Goal: Task Accomplishment & Management: Use online tool/utility

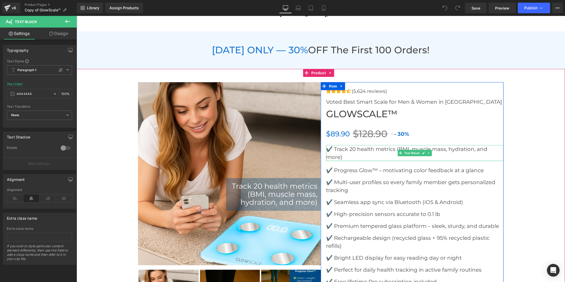
click at [346, 154] on p "✔️ Track 20 health metrics (BMI, muscle mass, hydration, and more)" at bounding box center [414, 153] width 177 height 16
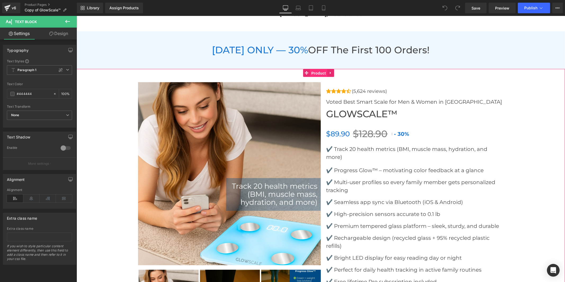
click at [317, 73] on span "Product" at bounding box center [318, 73] width 17 height 8
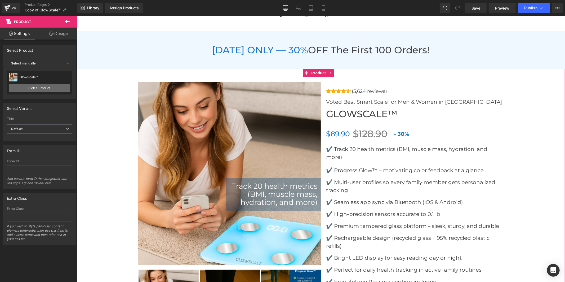
click at [61, 87] on link "Pick a Product" at bounding box center [39, 88] width 61 height 8
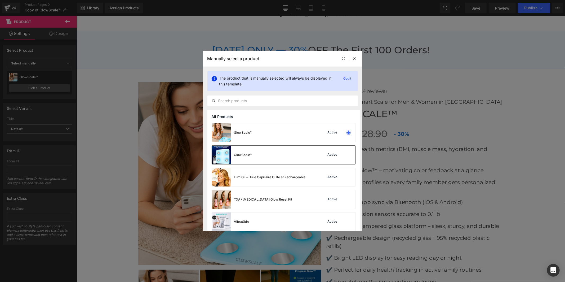
click at [342, 156] on div "Active" at bounding box center [337, 154] width 36 height 7
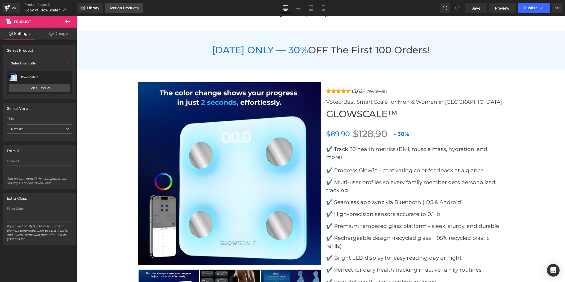
click at [127, 9] on div "Assign Products" at bounding box center [123, 8] width 29 height 4
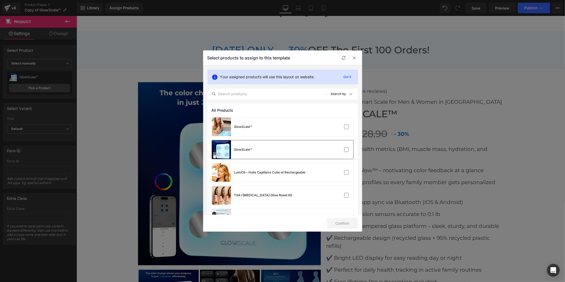
click at [315, 150] on div "GlowScale™" at bounding box center [282, 149] width 141 height 19
click at [344, 222] on button "Confirm" at bounding box center [342, 223] width 31 height 11
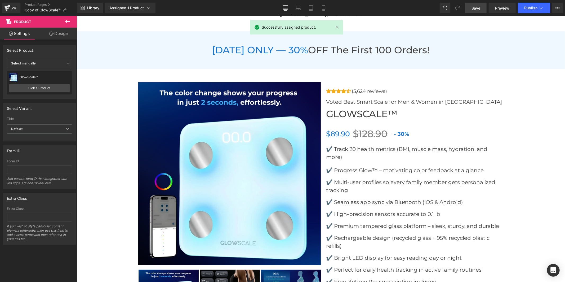
click at [477, 8] on span "Save" at bounding box center [475, 8] width 9 height 6
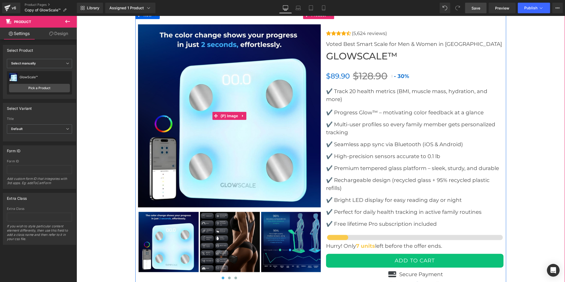
scroll to position [2030, 0]
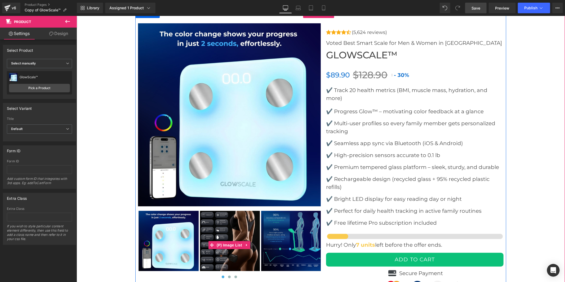
click at [237, 228] on img at bounding box center [230, 240] width 60 height 60
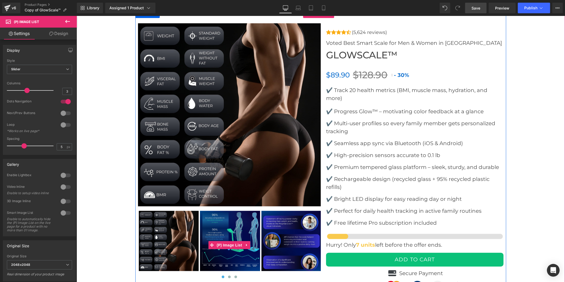
click at [240, 226] on img at bounding box center [230, 240] width 60 height 60
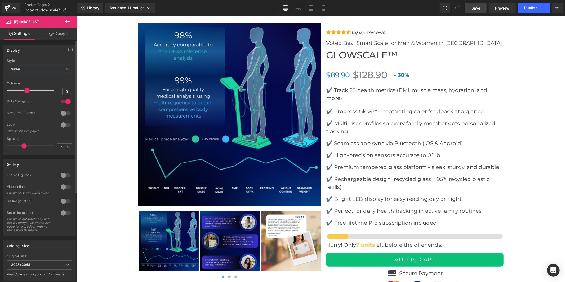
scroll to position [142, 0]
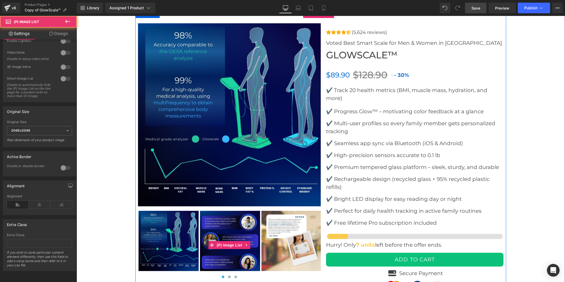
click at [232, 226] on img at bounding box center [230, 240] width 60 height 60
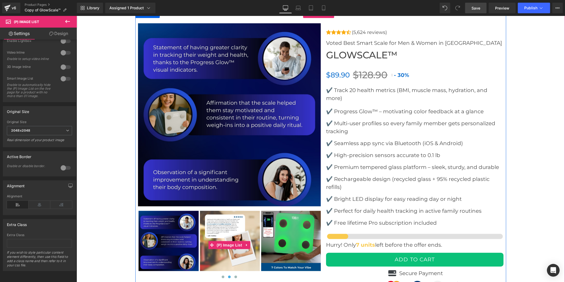
click at [235, 221] on img at bounding box center [230, 240] width 60 height 60
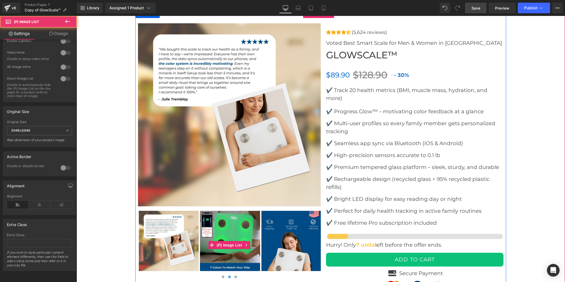
click at [238, 220] on img at bounding box center [230, 240] width 60 height 60
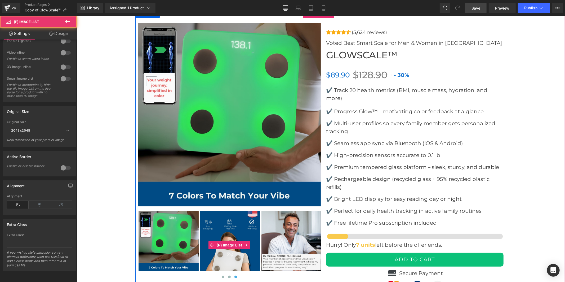
click at [237, 223] on img at bounding box center [230, 240] width 60 height 60
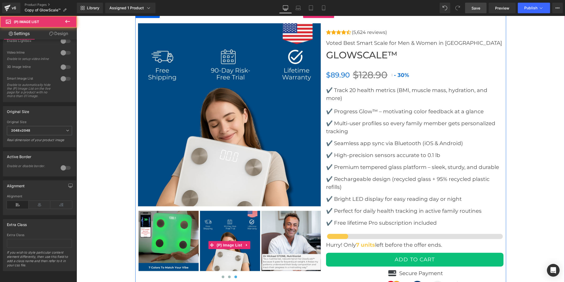
click at [274, 233] on img at bounding box center [291, 240] width 60 height 60
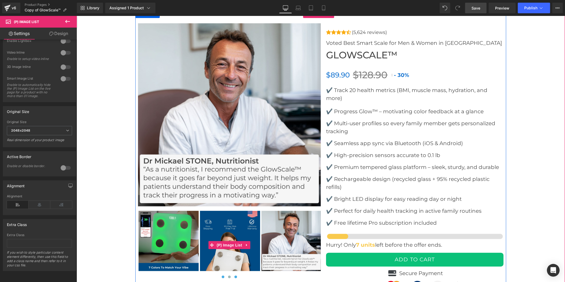
click at [221, 275] on span at bounding box center [222, 276] width 3 height 3
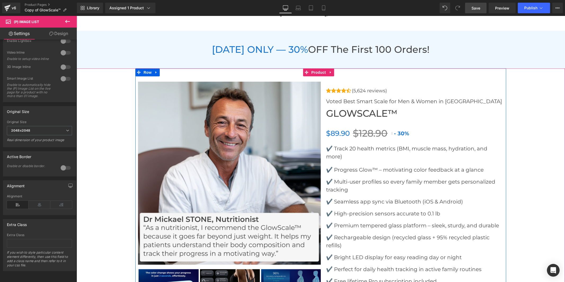
scroll to position [1972, 0]
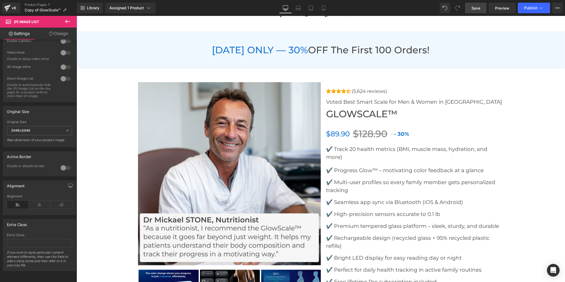
drag, startPoint x: 477, startPoint y: 5, endPoint x: 434, endPoint y: 30, distance: 49.4
click at [477, 5] on span "Save" at bounding box center [475, 8] width 9 height 6
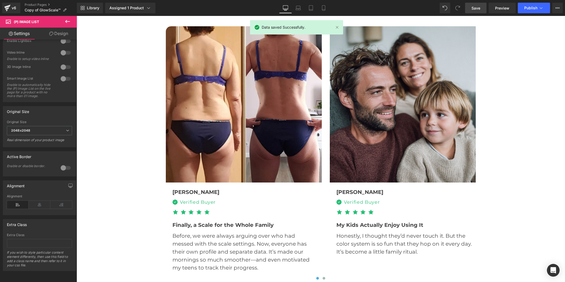
scroll to position [1530, 0]
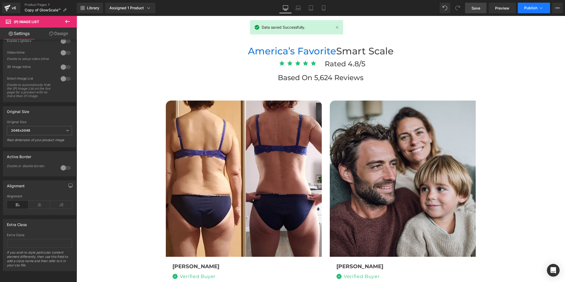
click at [539, 8] on icon at bounding box center [540, 7] width 5 height 5
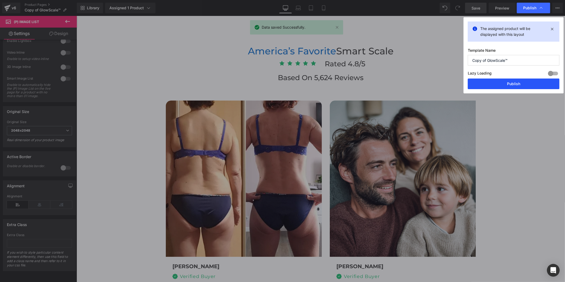
drag, startPoint x: 520, startPoint y: 79, endPoint x: 441, endPoint y: 58, distance: 81.9
click at [520, 79] on button "Publish" at bounding box center [514, 83] width 92 height 11
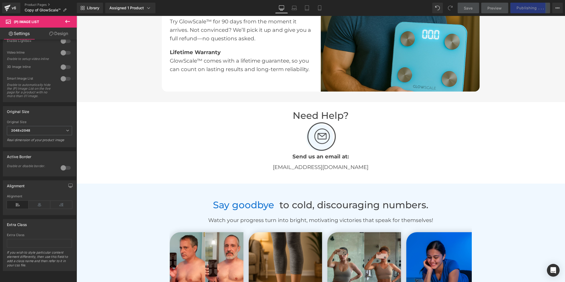
scroll to position [1089, 0]
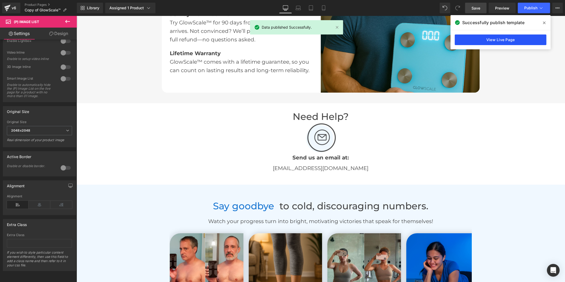
click at [482, 43] on link "View Live Page" at bounding box center [501, 39] width 92 height 11
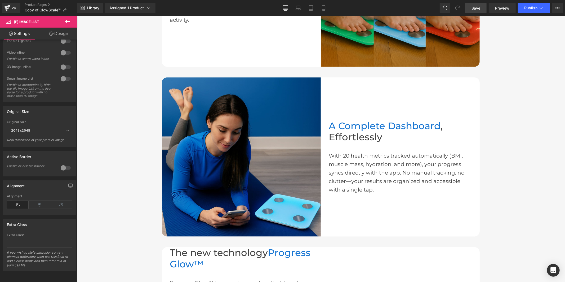
scroll to position [471, 0]
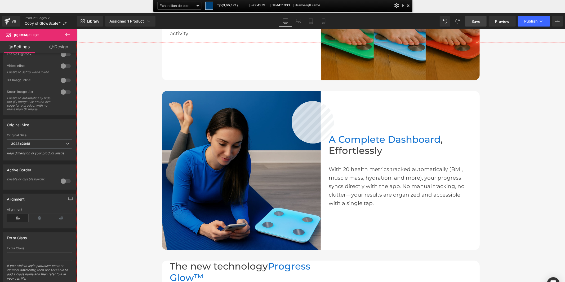
click at [292, 101] on div at bounding box center [321, 175] width 488 height 266
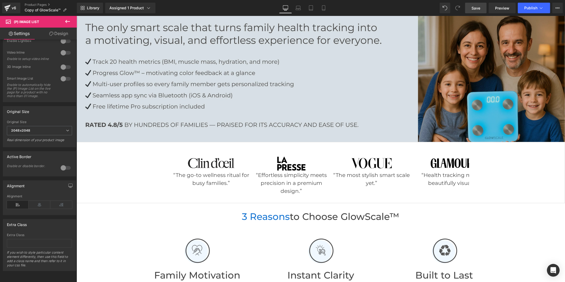
scroll to position [0, 0]
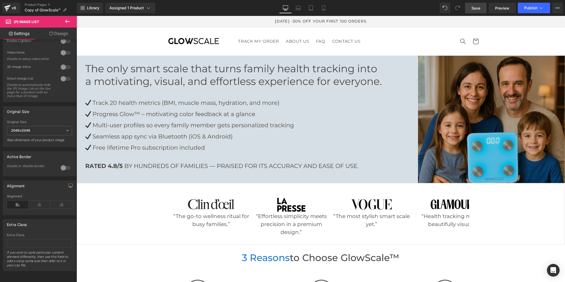
click at [395, 103] on img at bounding box center [320, 118] width 488 height 127
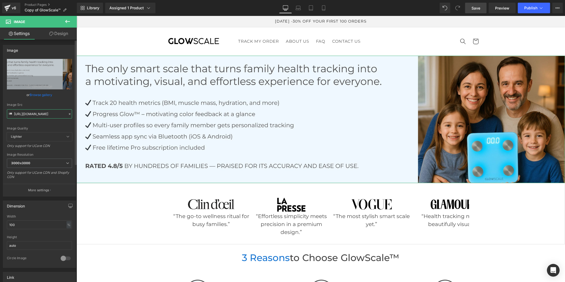
click at [25, 116] on input "[URL][DOMAIN_NAME]" at bounding box center [39, 113] width 65 height 9
paste input "ccb33d19-ff83-4c1e-815a-8a0d44659cbe.jpg?v=1756899095"
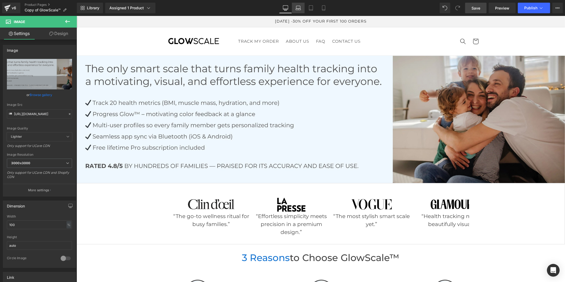
click at [302, 11] on link "Laptop" at bounding box center [298, 8] width 13 height 11
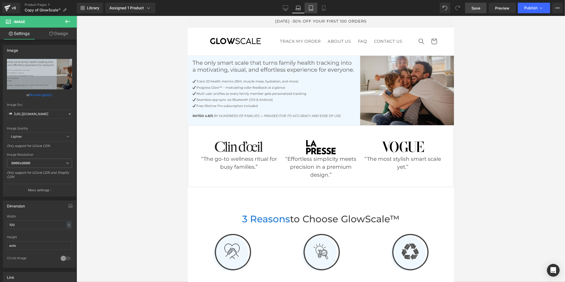
click at [309, 6] on icon at bounding box center [310, 7] width 5 height 5
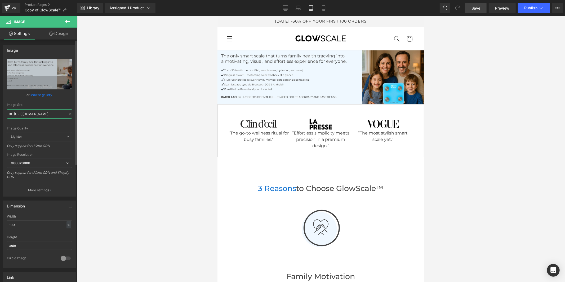
click at [50, 112] on input "[URL][DOMAIN_NAME]" at bounding box center [39, 113] width 65 height 9
paste input "text"
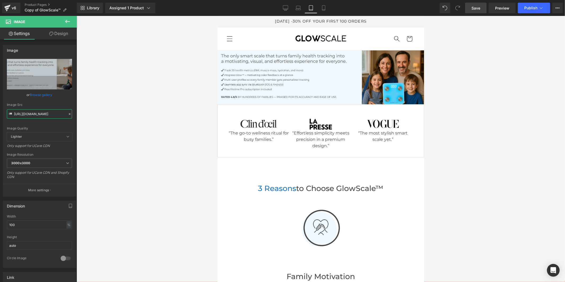
type input "[URL][DOMAIN_NAME]"
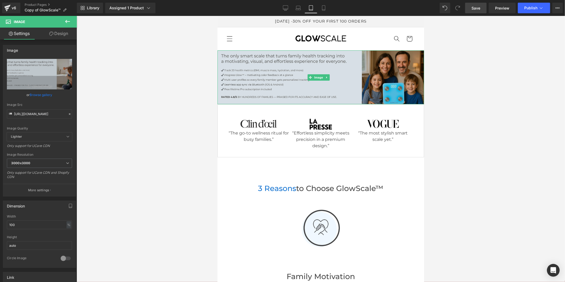
click at [260, 72] on img at bounding box center [320, 77] width 207 height 54
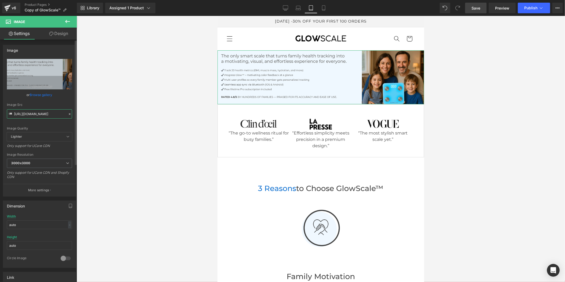
click at [51, 115] on input "[URL][DOMAIN_NAME]" at bounding box center [39, 113] width 65 height 9
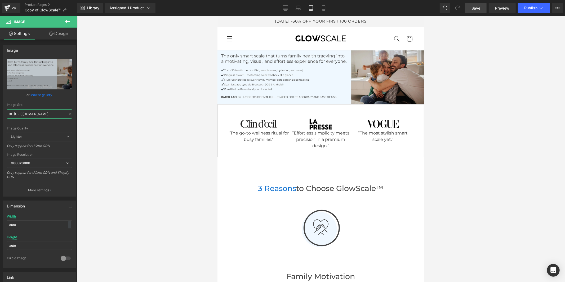
type input "[URL][DOMAIN_NAME]"
click at [323, 10] on icon at bounding box center [323, 7] width 5 height 5
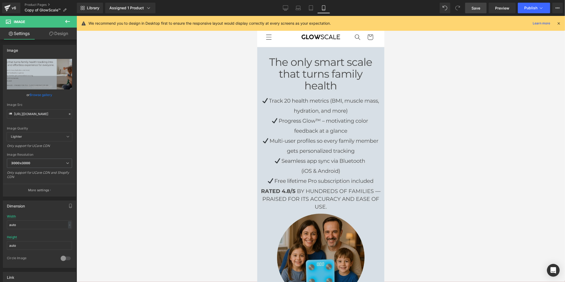
click at [320, 102] on img at bounding box center [320, 174] width 127 height 254
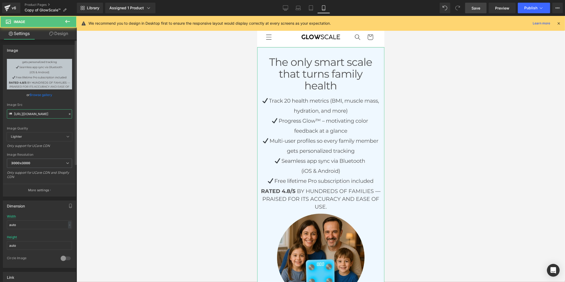
click at [55, 114] on input "[URL][DOMAIN_NAME]" at bounding box center [39, 113] width 65 height 9
paste input "6434ab0c-5674-4324-b109-952c71c4968e.jpg?v=1756899095"
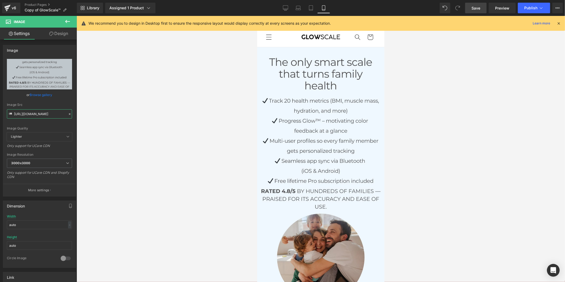
type input "[URL][DOMAIN_NAME]"
click at [474, 6] on span "Save" at bounding box center [475, 8] width 9 height 6
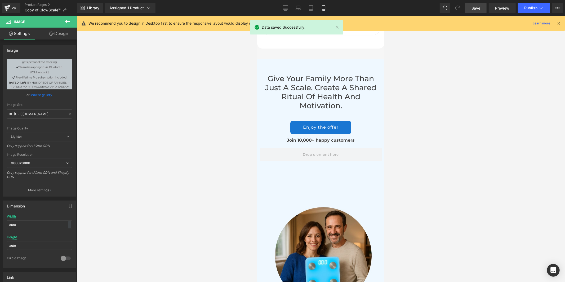
scroll to position [3268, 0]
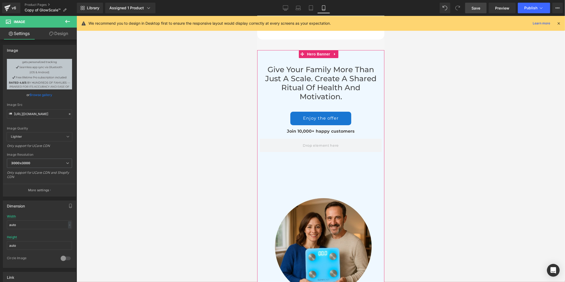
click at [340, 161] on div "Give your family more than just a scale. create a shared ritual of health and m…" at bounding box center [320, 177] width 127 height 254
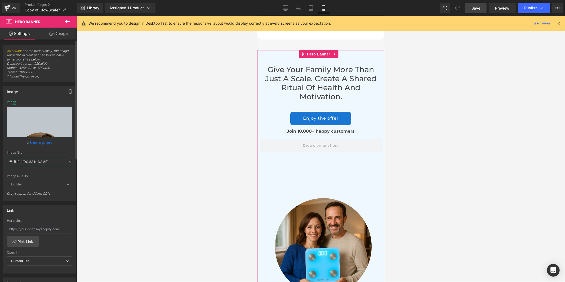
click at [26, 158] on input "[URL][DOMAIN_NAME]" at bounding box center [39, 161] width 65 height 9
paste input "3_1308341a-4a67-4d80-b717-57840c0ed879.jpg?v=1756899093"
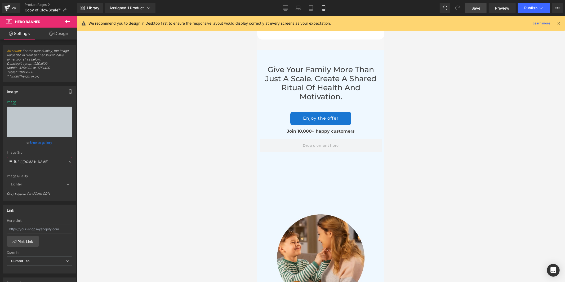
scroll to position [0, 0]
click at [287, 4] on link "Desktop" at bounding box center [285, 8] width 13 height 11
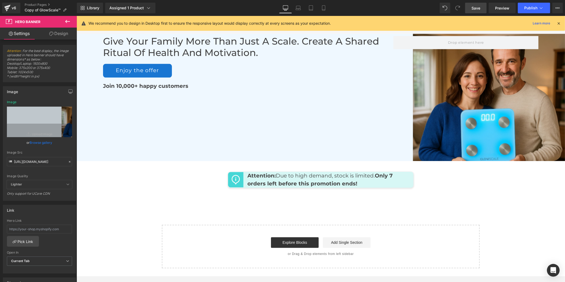
scroll to position [2552, 0]
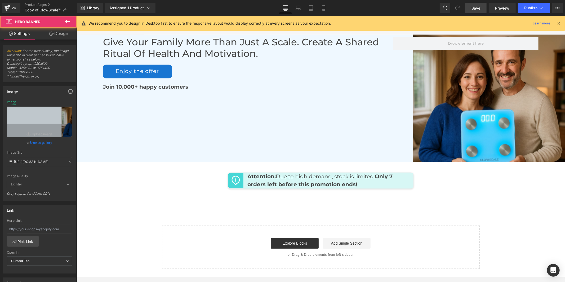
click at [332, 135] on div "Give your family more than just a scale. create a shared ritual of health and m…" at bounding box center [320, 97] width 488 height 127
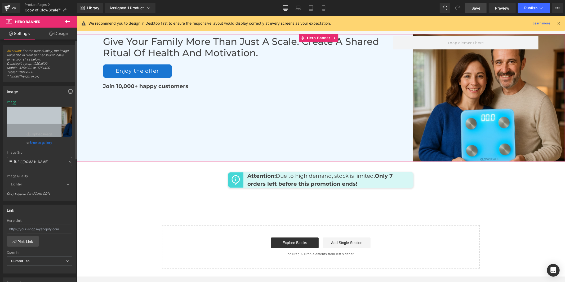
click at [50, 162] on input "[URL][DOMAIN_NAME]" at bounding box center [39, 161] width 65 height 9
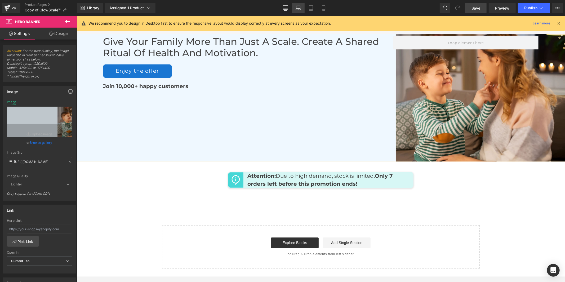
scroll to position [0, 0]
click at [300, 7] on icon at bounding box center [298, 7] width 5 height 5
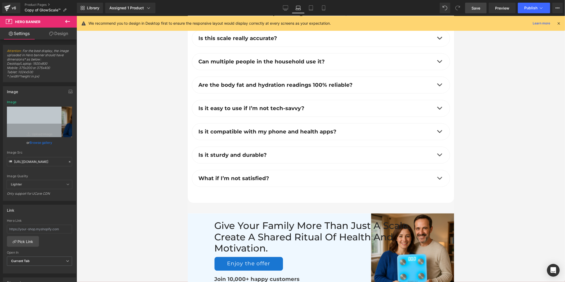
type input "[URL][DOMAIN_NAME]"
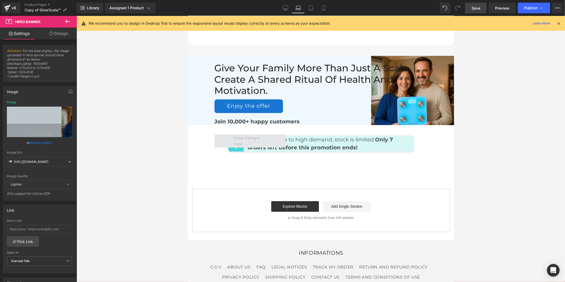
scroll to position [2721, 0]
click at [52, 163] on input "[URL][DOMAIN_NAME]" at bounding box center [39, 161] width 65 height 9
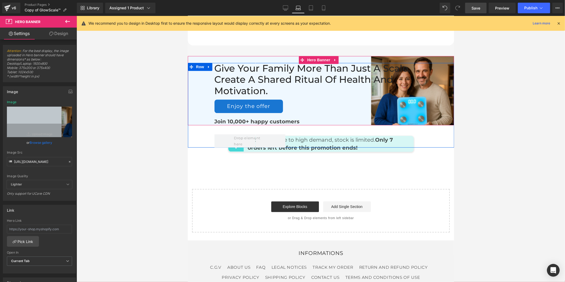
click at [200, 91] on div "Give your family more than just a scale. create a shared ritual of health and m…" at bounding box center [321, 105] width 266 height 85
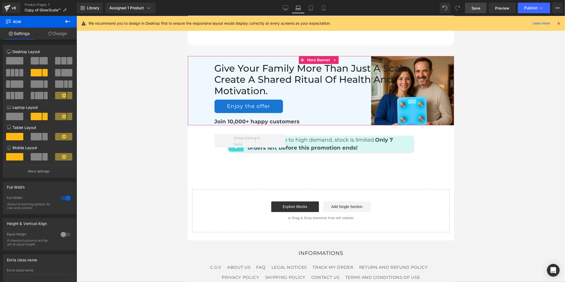
click at [388, 56] on div "Give your family more than just a scale. create a shared ritual of health and m…" at bounding box center [321, 90] width 266 height 69
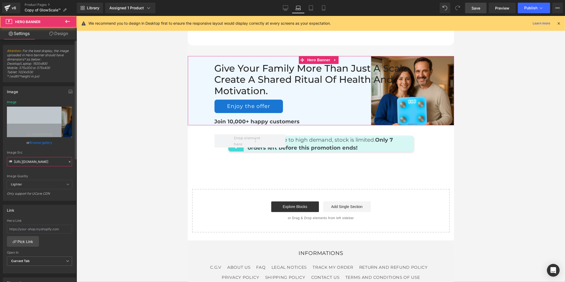
click at [35, 163] on input "[URL][DOMAIN_NAME]" at bounding box center [39, 161] width 65 height 9
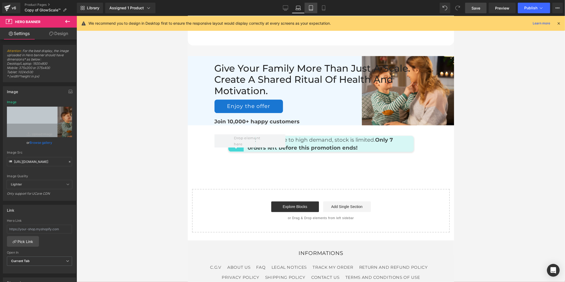
click at [308, 10] on icon at bounding box center [310, 7] width 5 height 5
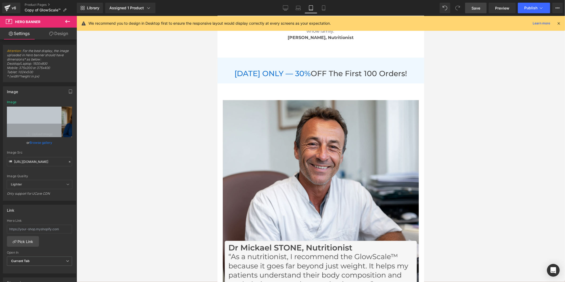
type input "[URL][DOMAIN_NAME]"
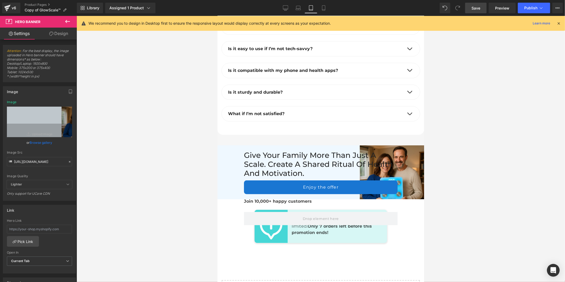
scroll to position [3445, 0]
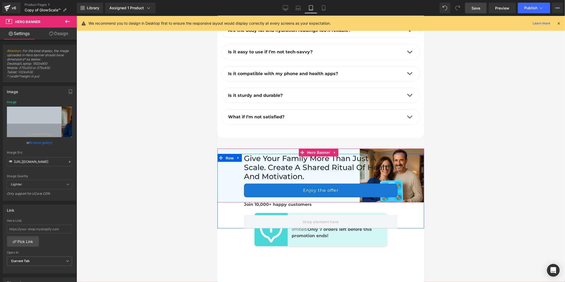
click at [229, 153] on link "Row" at bounding box center [225, 157] width 17 height 8
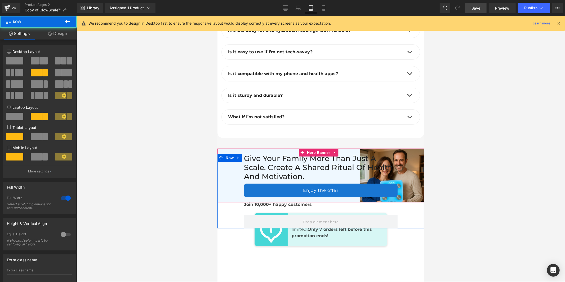
click at [227, 158] on div "Give your family more than just a scale. create a shared ritual of health and m…" at bounding box center [320, 190] width 207 height 74
click at [227, 148] on div "Give your family more than just a scale. create a shared ritual of health and m…" at bounding box center [320, 175] width 207 height 54
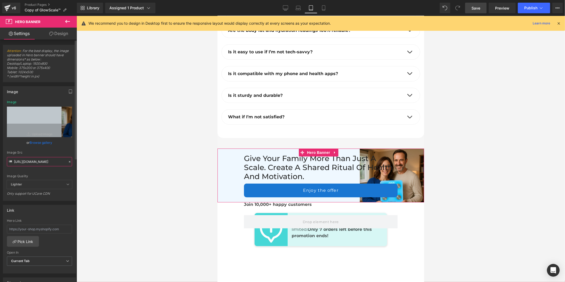
click at [22, 161] on input "[URL][DOMAIN_NAME]" at bounding box center [39, 161] width 65 height 9
paste input "22a02277-1834-4242-a79e-7ffa01b573dc.jpg?v=1756899095"
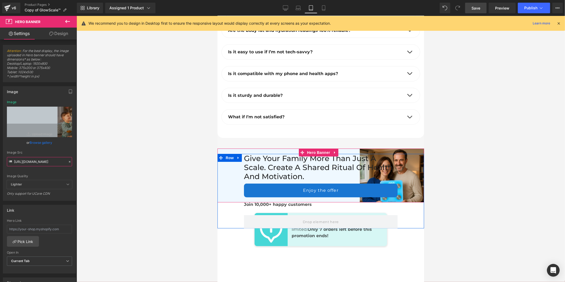
type input "[URL][DOMAIN_NAME]"
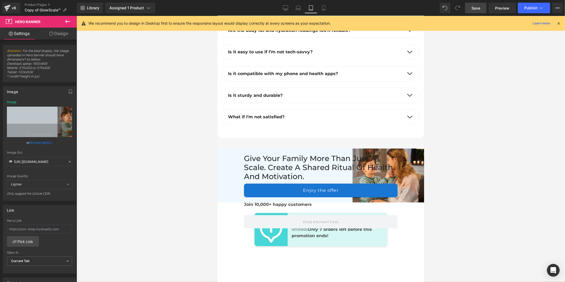
click at [481, 7] on link "Save" at bounding box center [475, 8] width 21 height 11
click at [289, 10] on link "Desktop" at bounding box center [285, 8] width 13 height 11
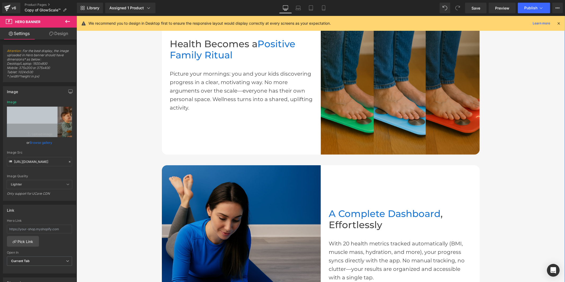
scroll to position [412, 0]
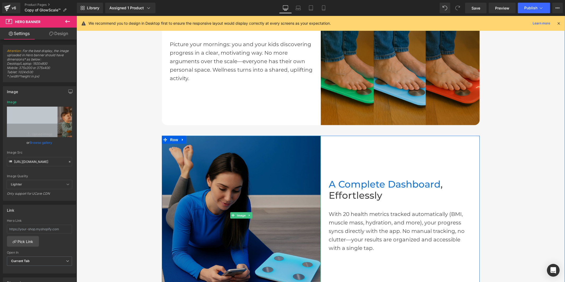
click at [268, 161] on img at bounding box center [241, 214] width 159 height 159
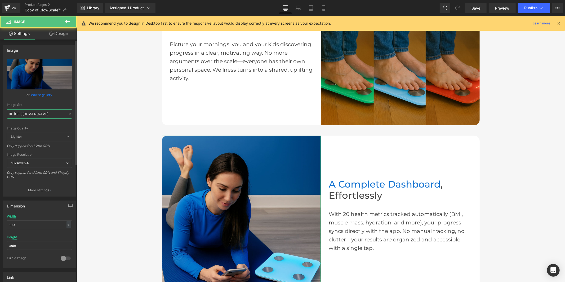
click at [39, 114] on input "[URL][DOMAIN_NAME]" at bounding box center [39, 113] width 65 height 9
paste input "fgh.png?v=1756900068"
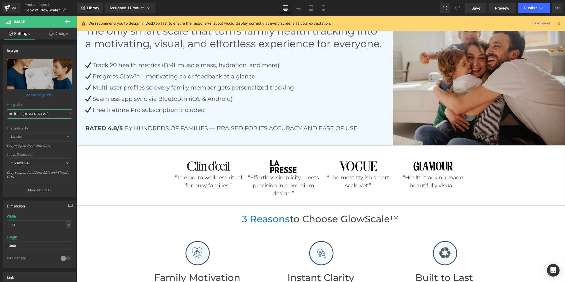
scroll to position [0, 0]
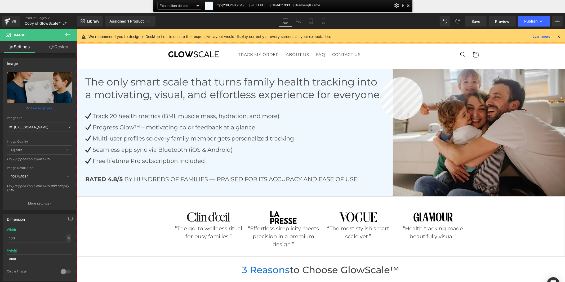
click at [380, 77] on div at bounding box center [321, 175] width 488 height 266
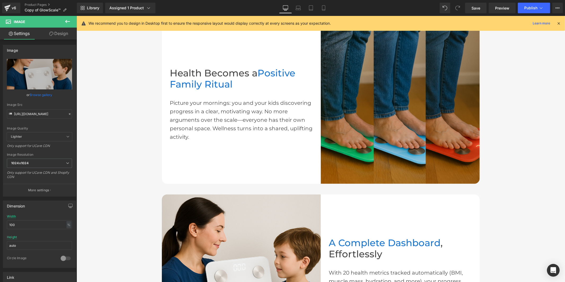
scroll to position [500, 0]
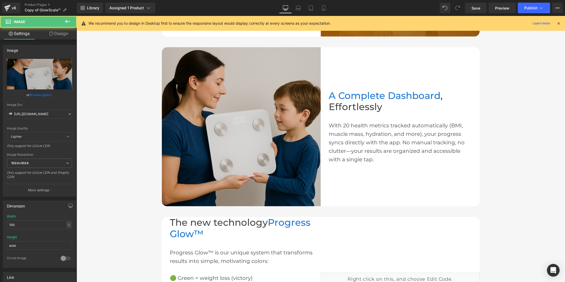
click at [256, 122] on img at bounding box center [241, 126] width 159 height 159
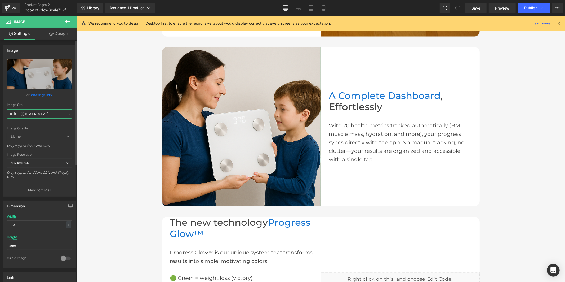
click at [43, 112] on input "[URL][DOMAIN_NAME]" at bounding box center [39, 113] width 65 height 9
paste input "2_12881e17-10c0-4d94-8f99-5e52d494fe50.jpg?v=1756900990"
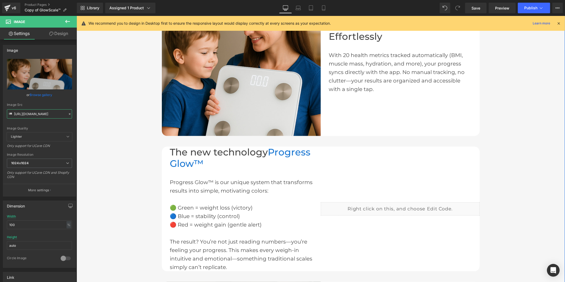
scroll to position [677, 0]
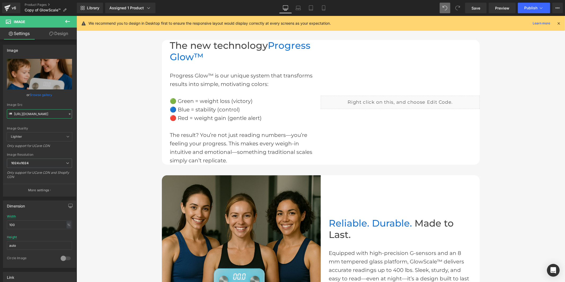
type input "[URL][DOMAIN_NAME]"
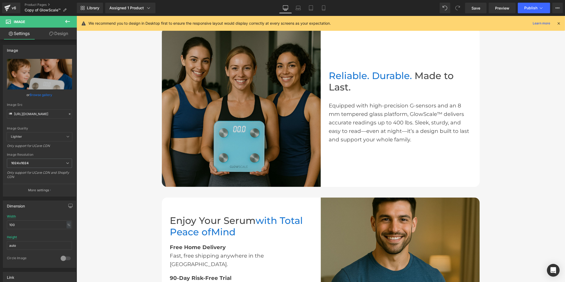
click at [248, 110] on img at bounding box center [241, 107] width 159 height 159
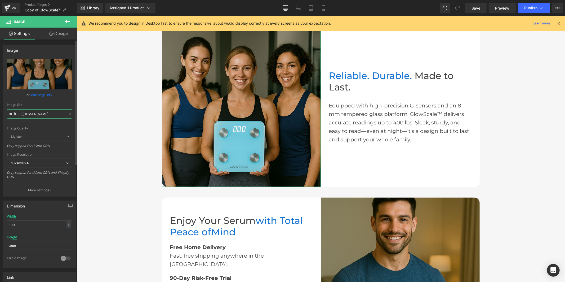
click at [49, 112] on input "[URL][DOMAIN_NAME]" at bounding box center [39, 113] width 65 height 9
paste input "1_16c6ccf9-5ef2-4447-8b93-f03c5f83c014.jpg?v=1756900990"
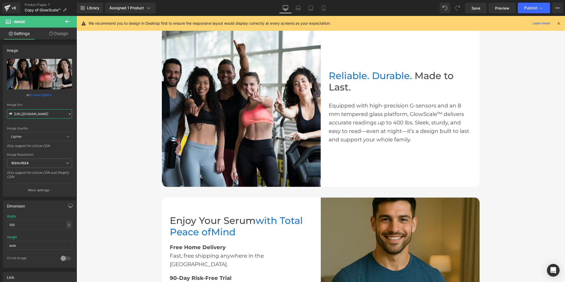
type input "[URL][DOMAIN_NAME]"
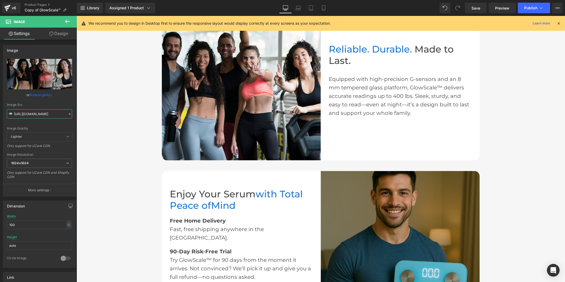
scroll to position [971, 0]
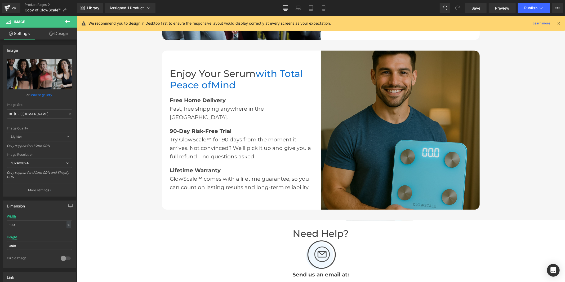
click at [420, 130] on img at bounding box center [399, 129] width 159 height 159
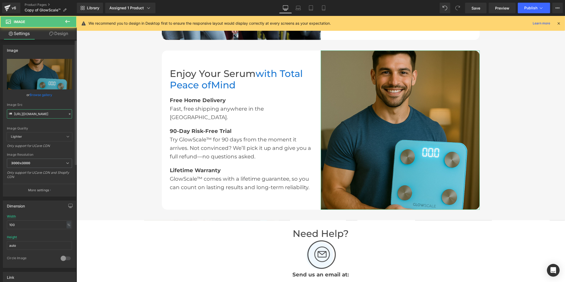
click at [43, 112] on input "[URL][DOMAIN_NAME]" at bounding box center [39, 113] width 65 height 9
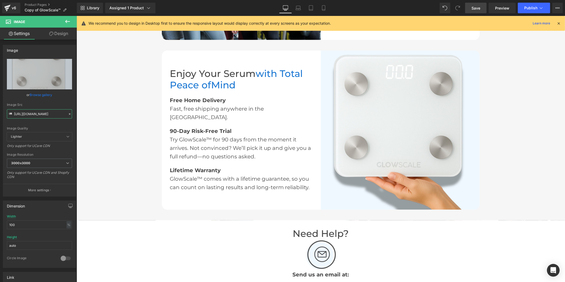
type input "[URL][DOMAIN_NAME]"
drag, startPoint x: 477, startPoint y: 7, endPoint x: 444, endPoint y: 144, distance: 140.3
click at [477, 7] on span "Save" at bounding box center [475, 8] width 9 height 6
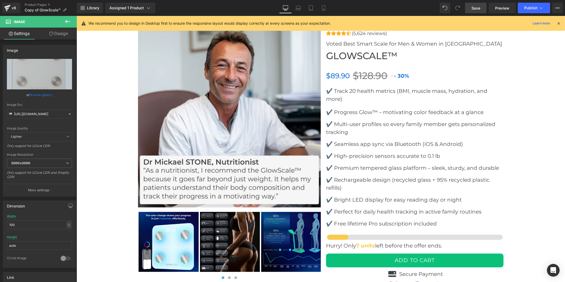
scroll to position [2001, 0]
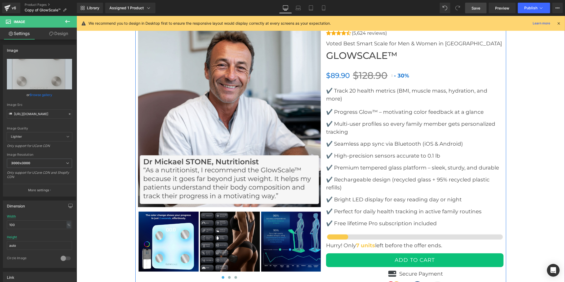
click at [158, 243] on img at bounding box center [168, 241] width 60 height 60
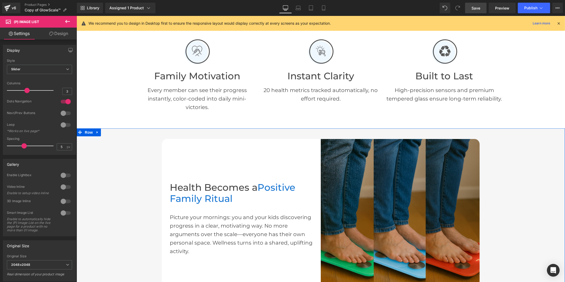
scroll to position [235, 0]
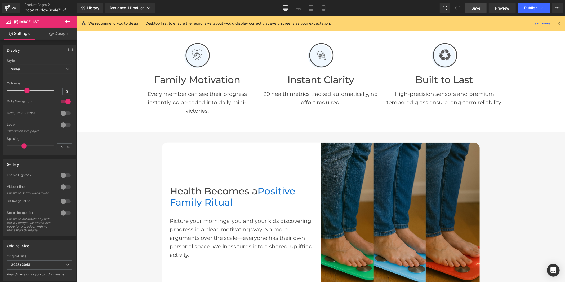
click at [482, 13] on div "Library Assigned 1 Product Product Preview GlowScale™ Manage assigned products …" at bounding box center [321, 8] width 488 height 16
click at [479, 8] on span "Save" at bounding box center [475, 8] width 9 height 6
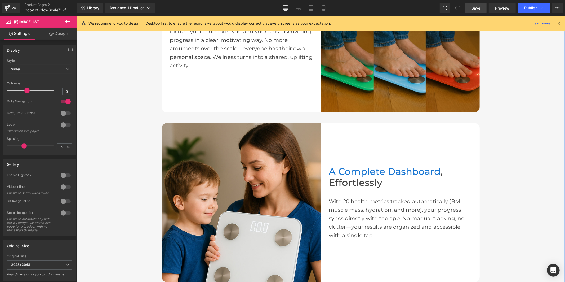
scroll to position [441, 0]
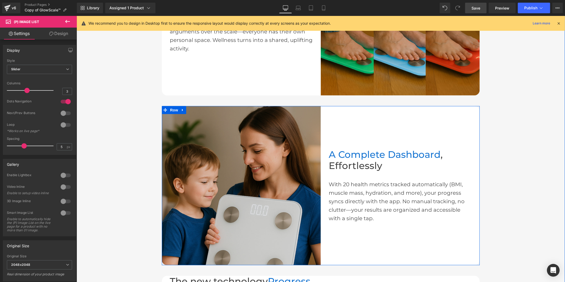
click at [264, 149] on img at bounding box center [241, 185] width 159 height 159
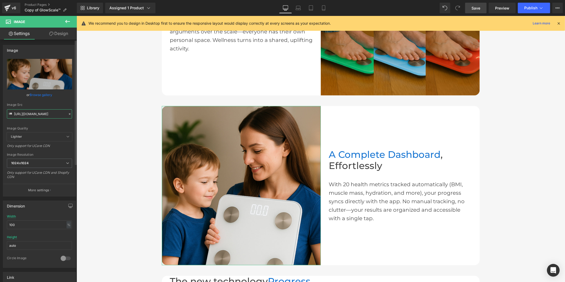
click at [43, 112] on input "[URL][DOMAIN_NAME]" at bounding box center [39, 113] width 65 height 9
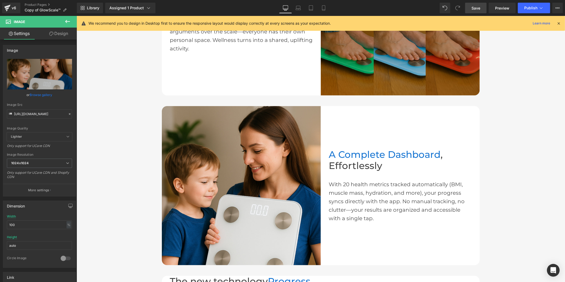
click at [422, 72] on img at bounding box center [399, 15] width 159 height 159
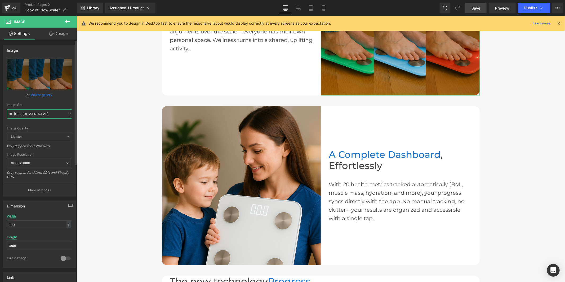
click at [47, 113] on input "[URL][DOMAIN_NAME]" at bounding box center [39, 113] width 65 height 9
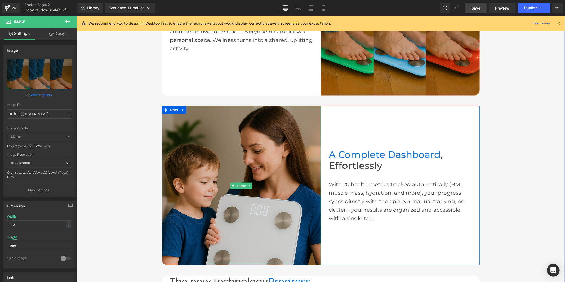
click at [179, 129] on img at bounding box center [241, 185] width 159 height 159
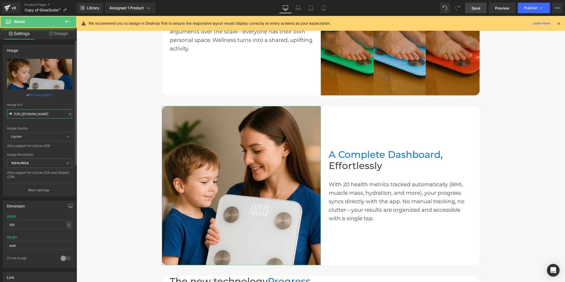
click at [28, 118] on input "[URL][DOMAIN_NAME]" at bounding box center [39, 113] width 65 height 9
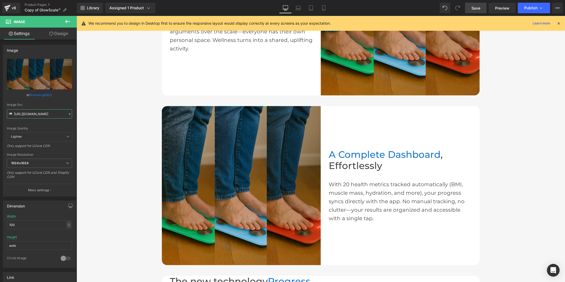
scroll to position [0, 150]
type input "[URL][DOMAIN_NAME]"
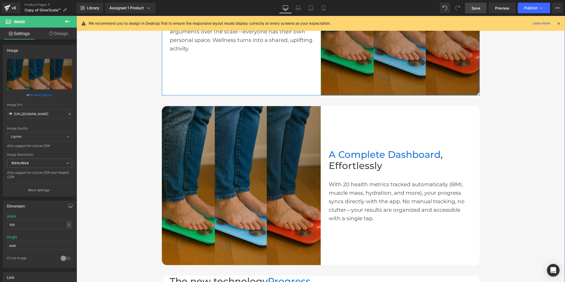
click at [399, 68] on img at bounding box center [399, 15] width 159 height 159
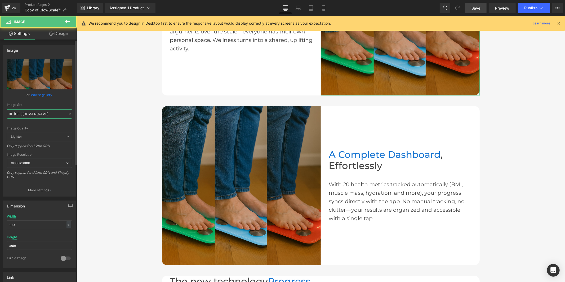
click at [49, 113] on input "[URL][DOMAIN_NAME]" at bounding box center [39, 113] width 65 height 9
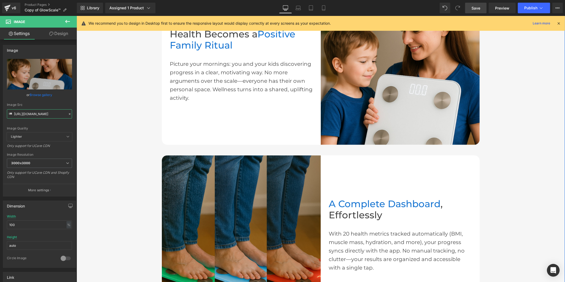
scroll to position [324, 0]
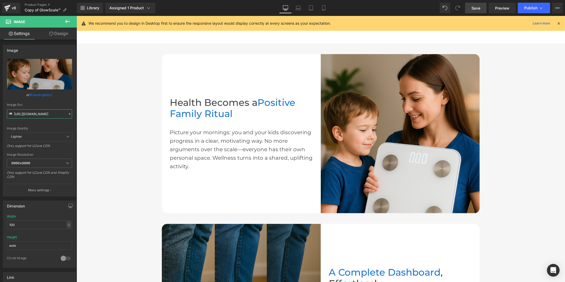
type input "[URL][DOMAIN_NAME]"
click at [475, 8] on span "Save" at bounding box center [475, 8] width 9 height 6
click at [533, 8] on span "Publish" at bounding box center [530, 8] width 13 height 4
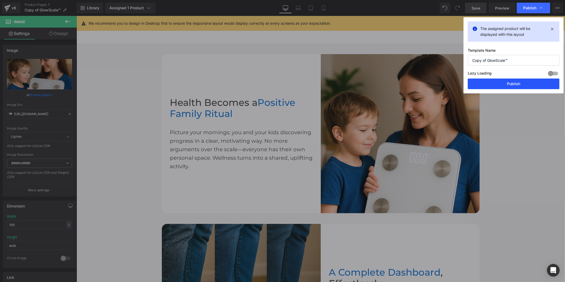
drag, startPoint x: 507, startPoint y: 82, endPoint x: 429, endPoint y: 59, distance: 81.0
click at [507, 82] on button "Publish" at bounding box center [514, 83] width 92 height 11
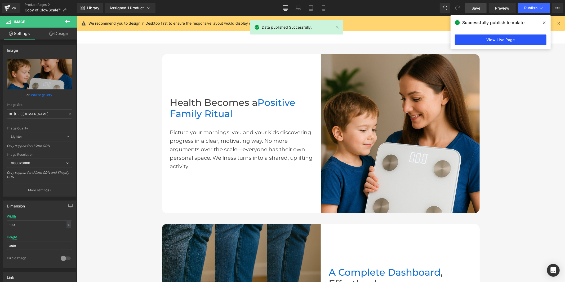
click at [530, 38] on link "View Live Page" at bounding box center [501, 39] width 92 height 11
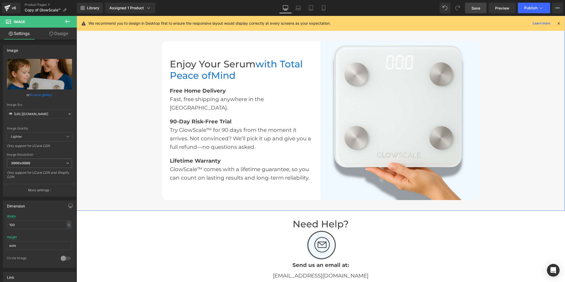
scroll to position [942, 0]
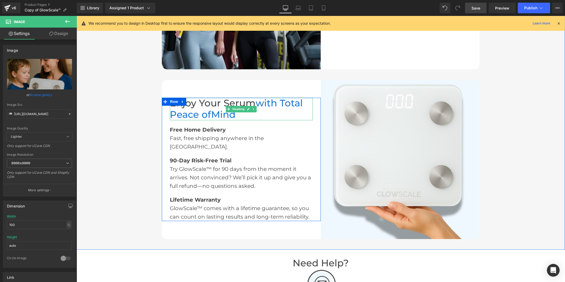
click at [239, 106] on font "Enjoy Your Serum" at bounding box center [213, 102] width 86 height 11
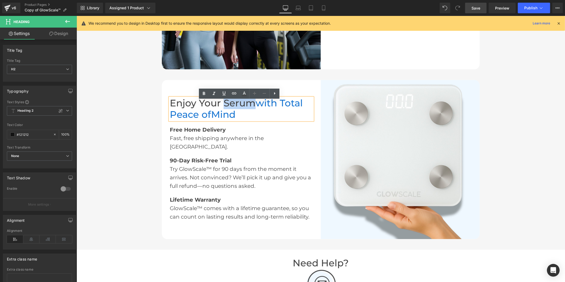
drag, startPoint x: 250, startPoint y: 105, endPoint x: 222, endPoint y: 107, distance: 27.4
click at [222, 107] on font "Enjoy Your Serum" at bounding box center [213, 102] width 86 height 11
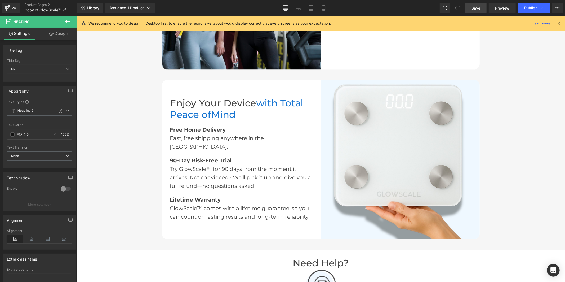
click at [473, 8] on span "Save" at bounding box center [475, 8] width 9 height 6
click at [531, 10] on span "Publish" at bounding box center [530, 8] width 13 height 4
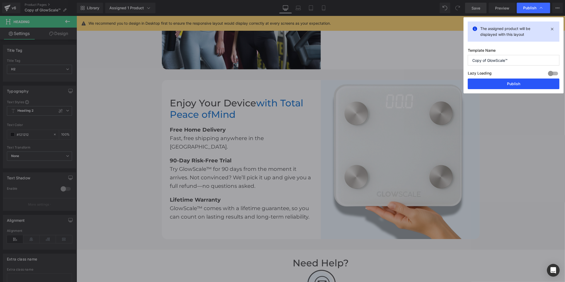
click at [495, 84] on button "Publish" at bounding box center [514, 83] width 92 height 11
